Goal: Task Accomplishment & Management: Use online tool/utility

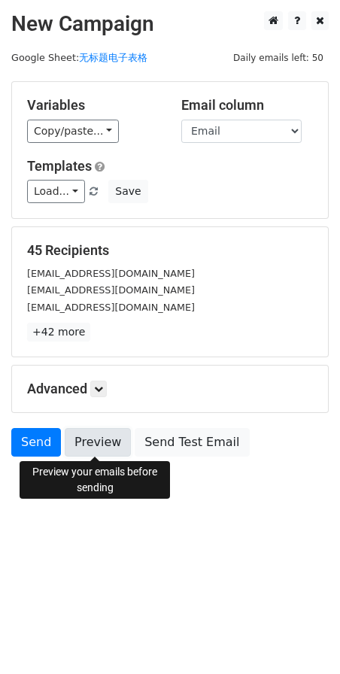
click at [103, 444] on link "Preview" at bounding box center [98, 442] width 66 height 29
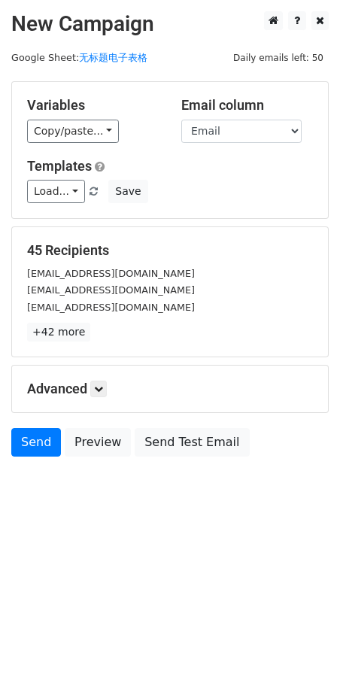
click at [184, 65] on main "New Campaign Daily emails left: 50 Google Sheet: 无标题电子表格 Variables Copy/paste..…" at bounding box center [170, 237] width 340 height 453
click at [202, 72] on main "New Campaign Daily emails left: 50 Google Sheet: 无标题电子表格 Variables Copy/paste..…" at bounding box center [170, 237] width 340 height 453
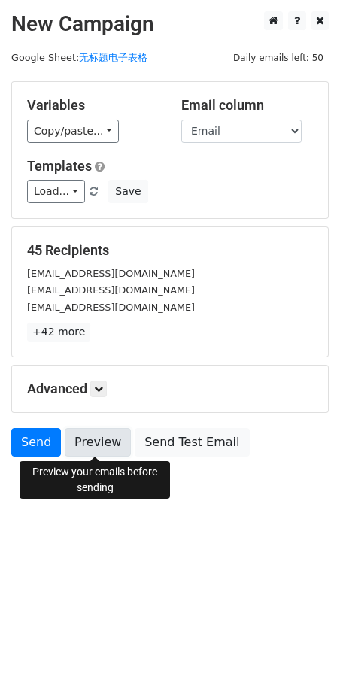
click at [103, 449] on link "Preview" at bounding box center [98, 442] width 66 height 29
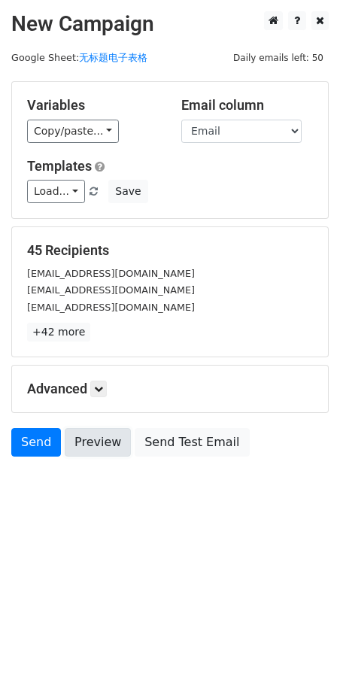
click at [96, 435] on link "Preview" at bounding box center [98, 442] width 66 height 29
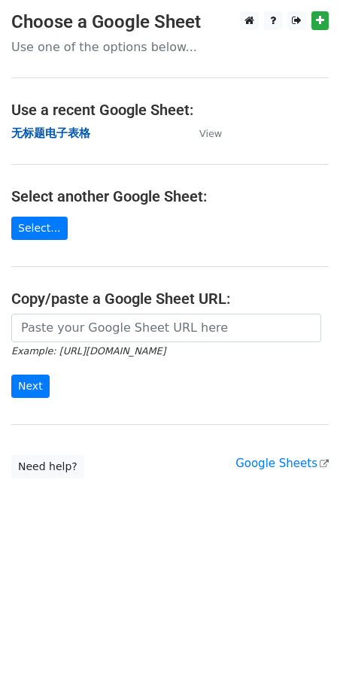
click at [31, 132] on strong "无标题电子表格" at bounding box center [50, 133] width 79 height 14
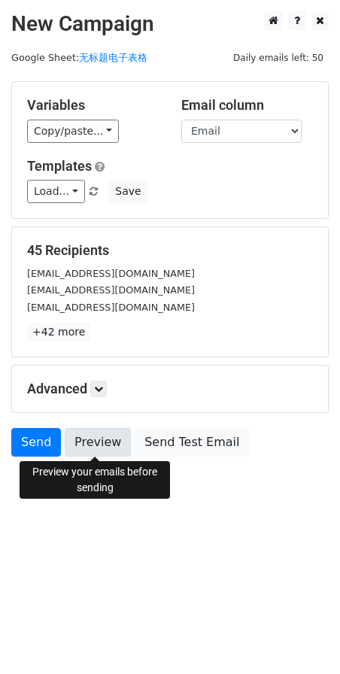
click at [103, 443] on link "Preview" at bounding box center [98, 442] width 66 height 29
